Goal: Task Accomplishment & Management: Manage account settings

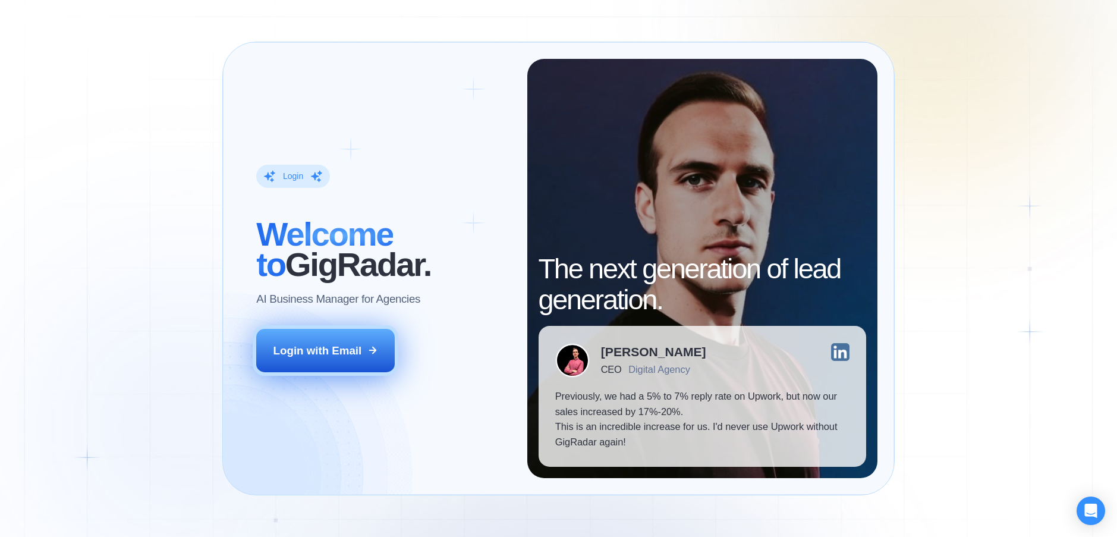
click at [345, 354] on div "Login with Email" at bounding box center [317, 350] width 89 height 15
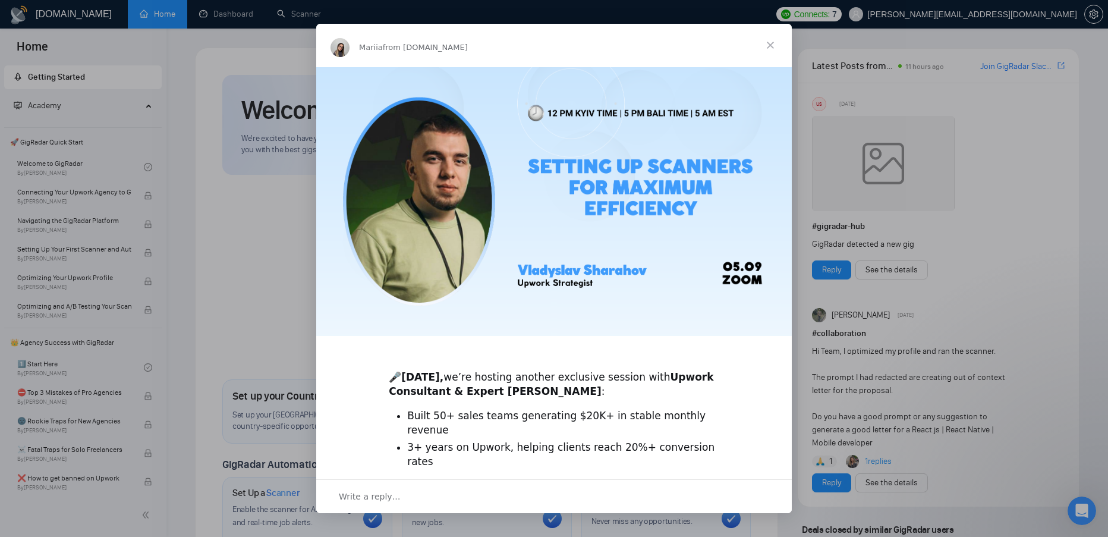
click at [770, 44] on span "Close" at bounding box center [770, 45] width 43 height 43
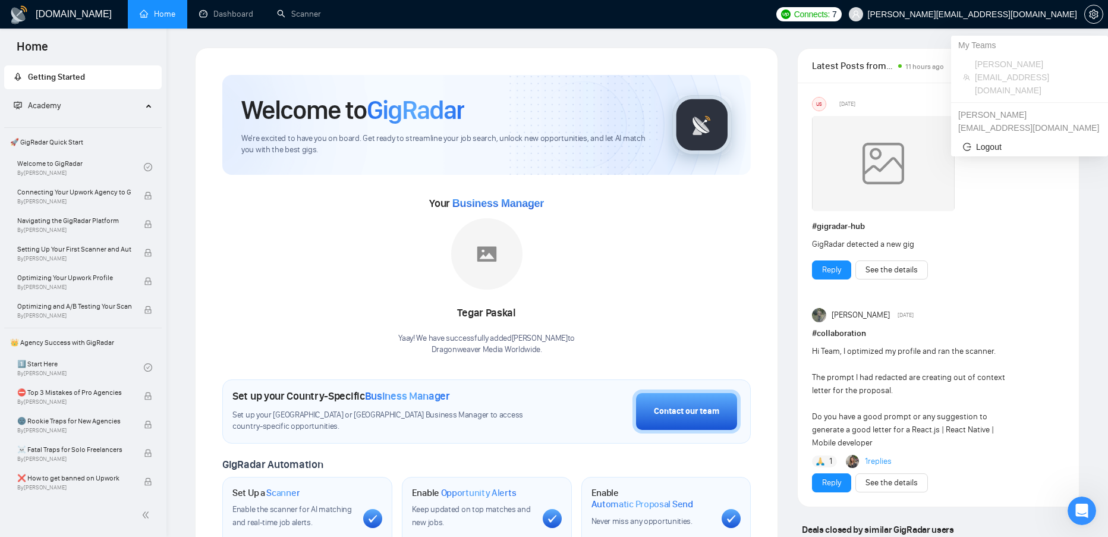
click at [1040, 14] on span "branko@dragonweaver.net" at bounding box center [972, 14] width 209 height 0
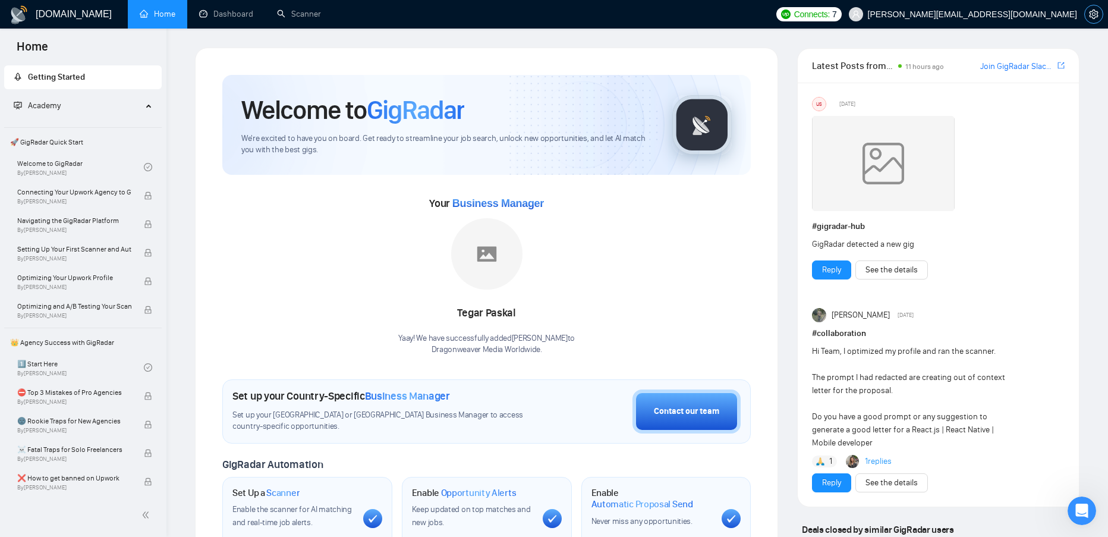
click at [1095, 15] on icon "setting" at bounding box center [1093, 15] width 9 height 10
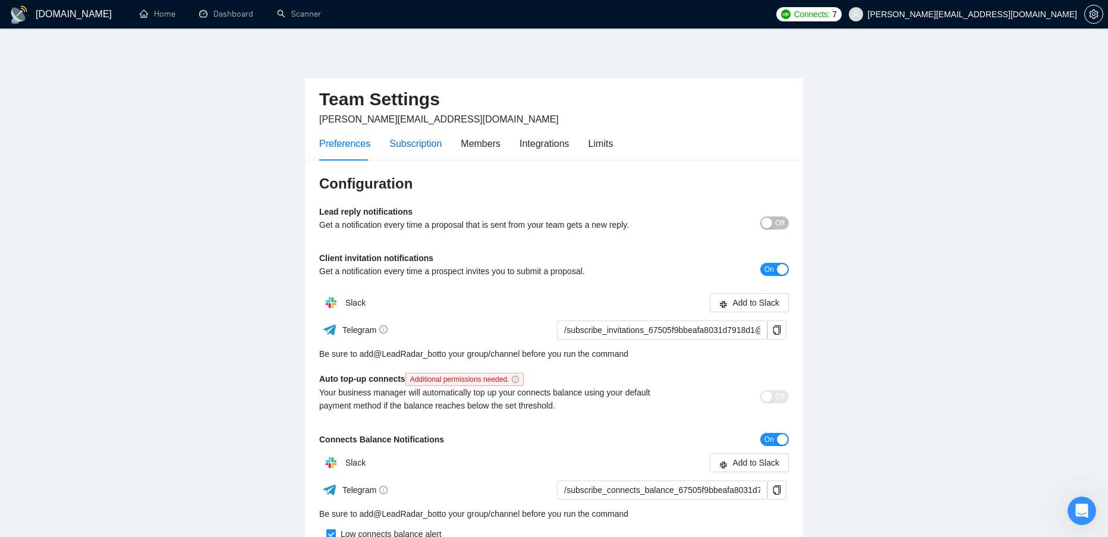
click at [420, 144] on div "Subscription" at bounding box center [415, 143] width 52 height 15
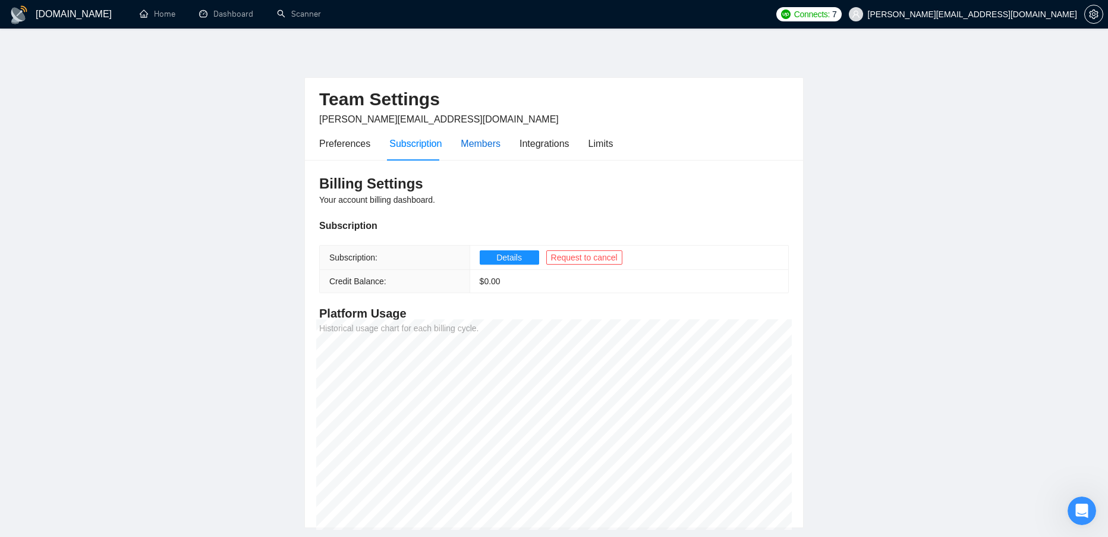
click at [484, 150] on div "Members" at bounding box center [481, 143] width 40 height 15
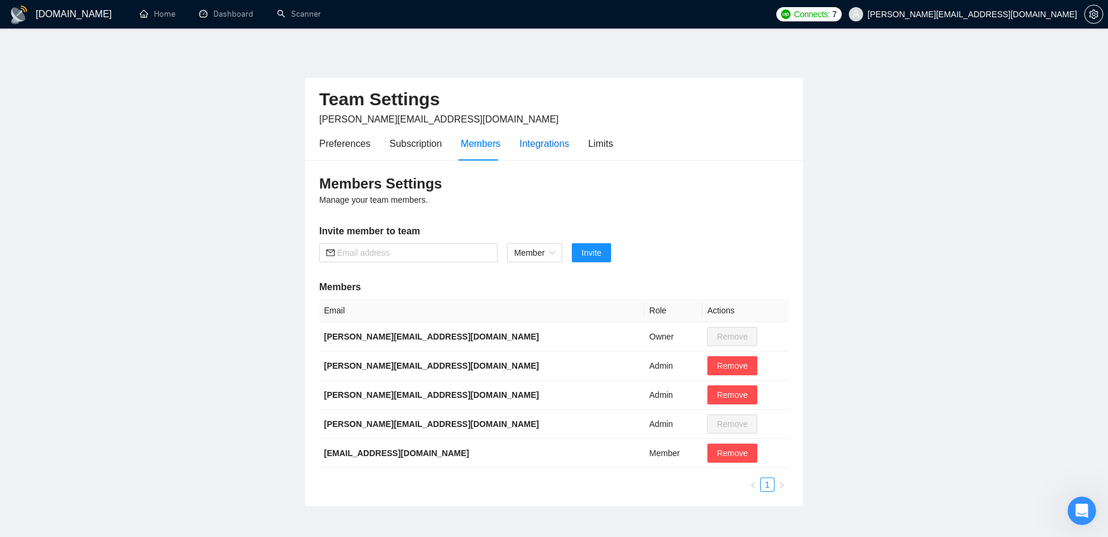
click at [555, 147] on div "Integrations" at bounding box center [544, 143] width 50 height 15
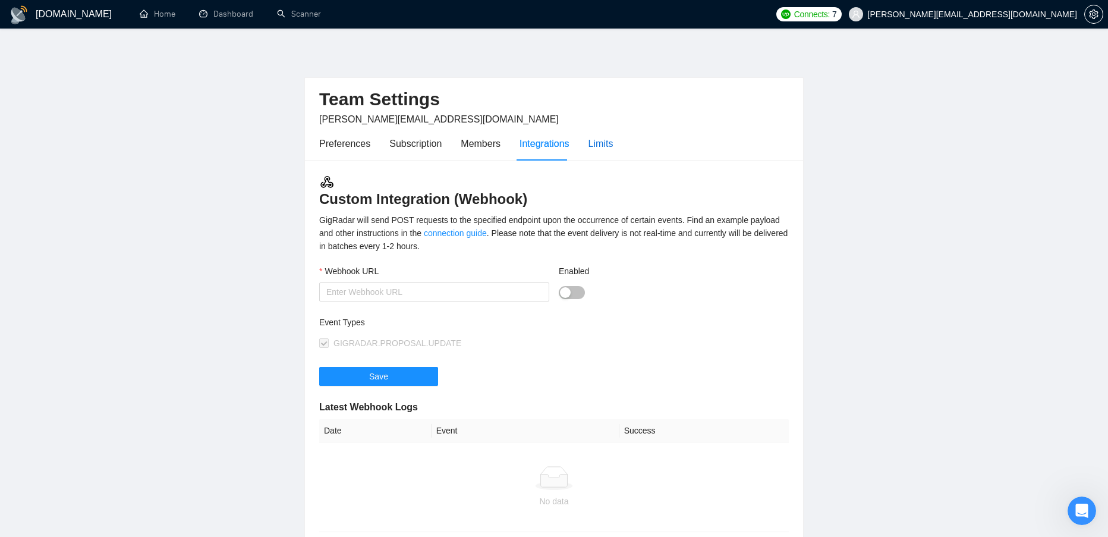
click at [599, 143] on div "Limits" at bounding box center [600, 143] width 25 height 15
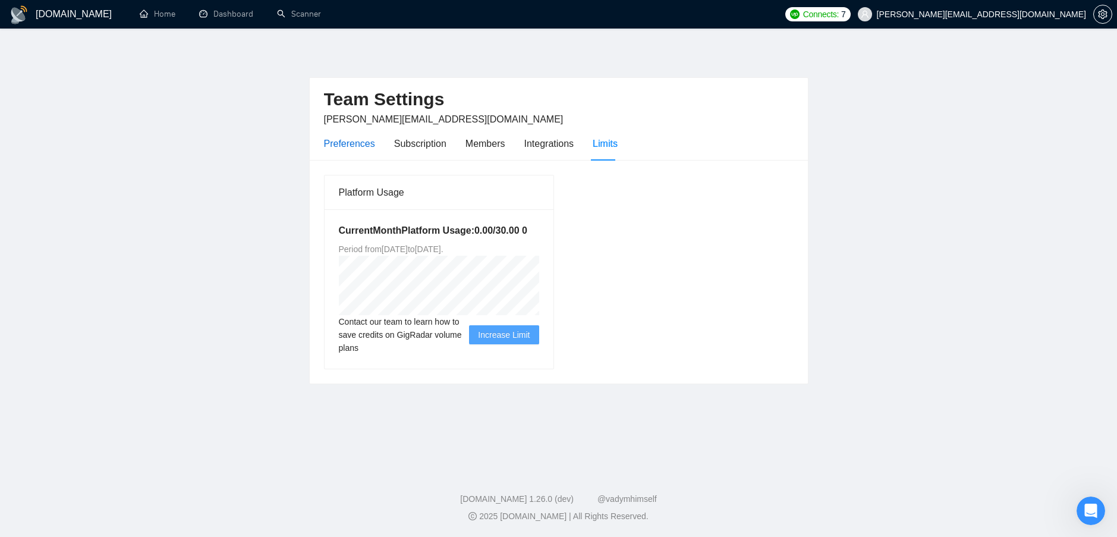
click at [354, 141] on div "Preferences" at bounding box center [349, 143] width 51 height 15
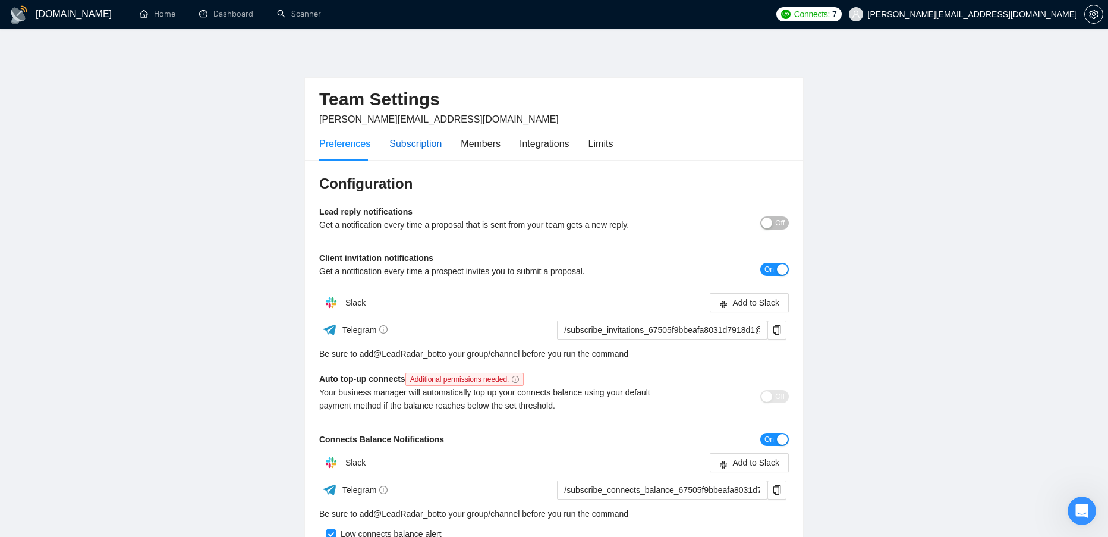
click at [417, 143] on div "Subscription" at bounding box center [415, 143] width 52 height 15
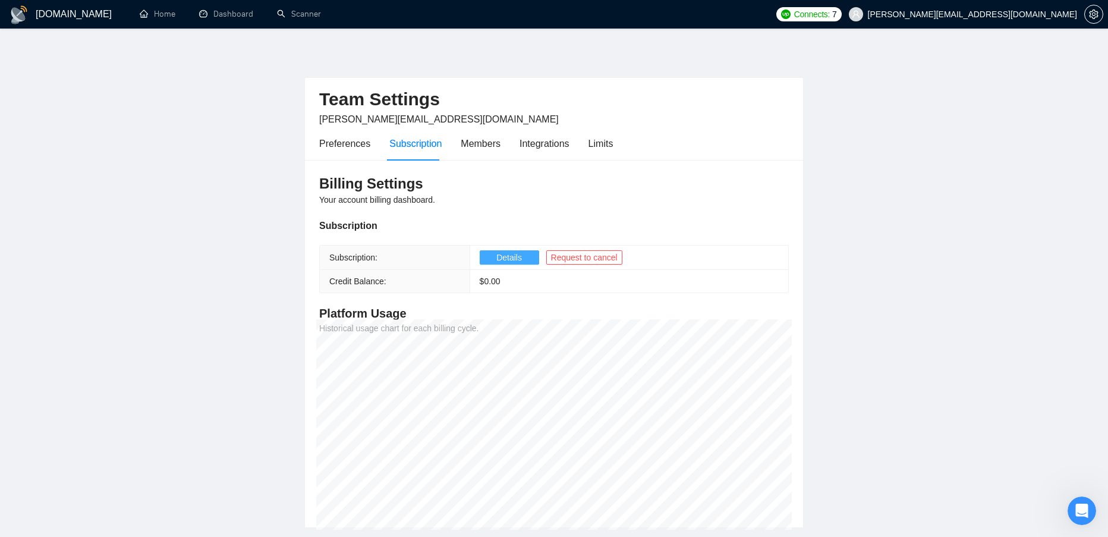
click at [510, 263] on span "Details" at bounding box center [509, 257] width 26 height 13
